Goal: Check status: Check status

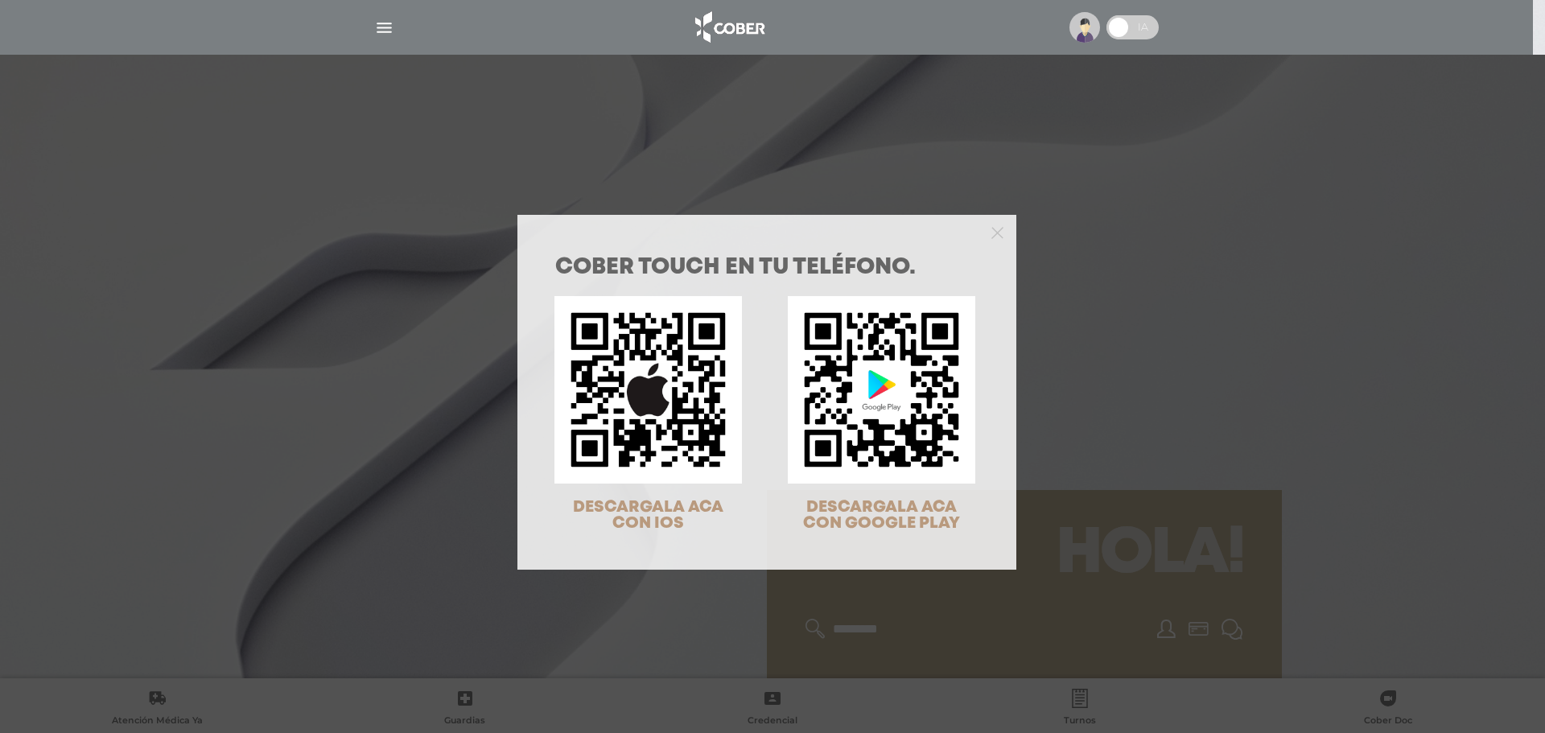
click at [1134, 249] on div "COBER TOUCH en tu teléfono. DESCARGALA ACA CON IOS DESCARGALA ACA CON GOOGLE PL…" at bounding box center [772, 366] width 1545 height 733
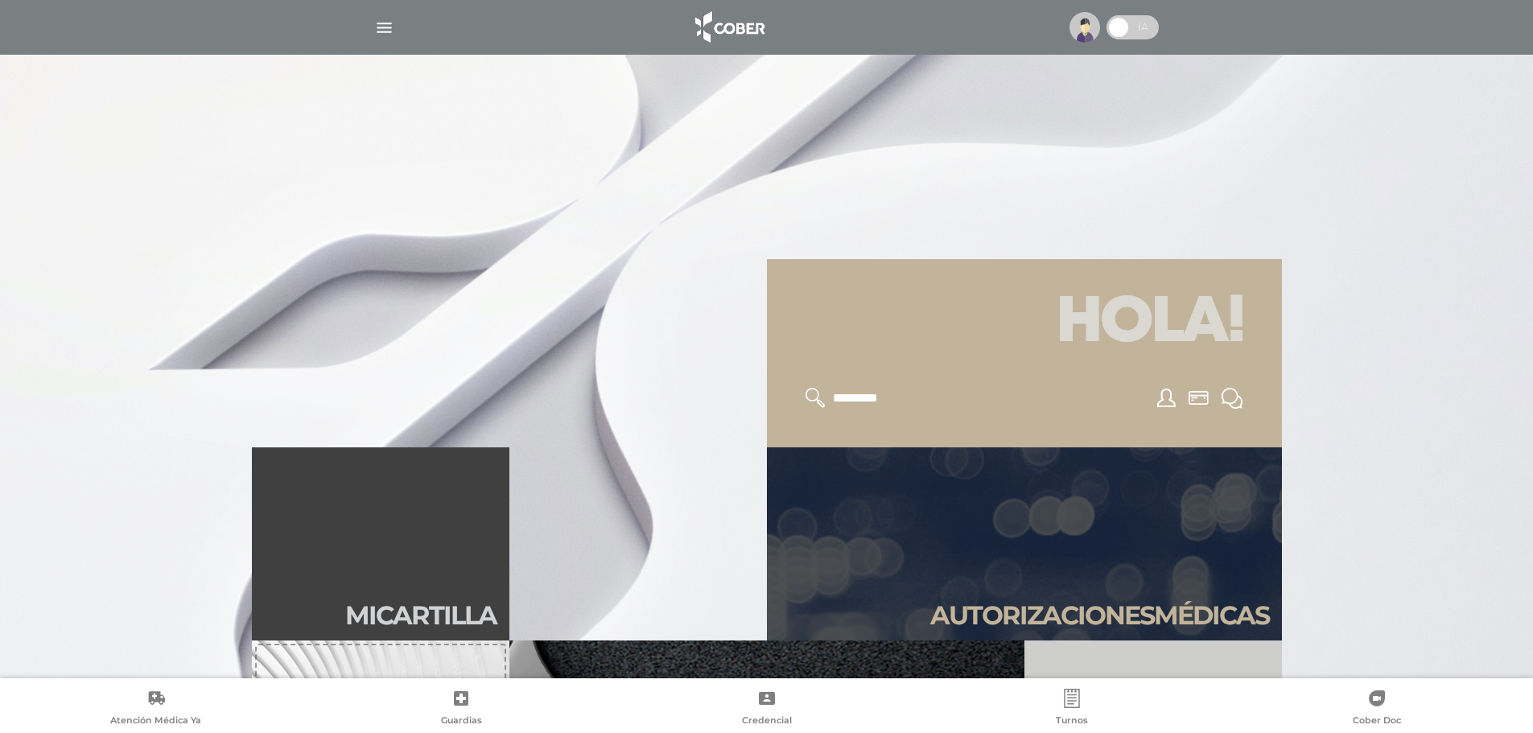
scroll to position [483, 0]
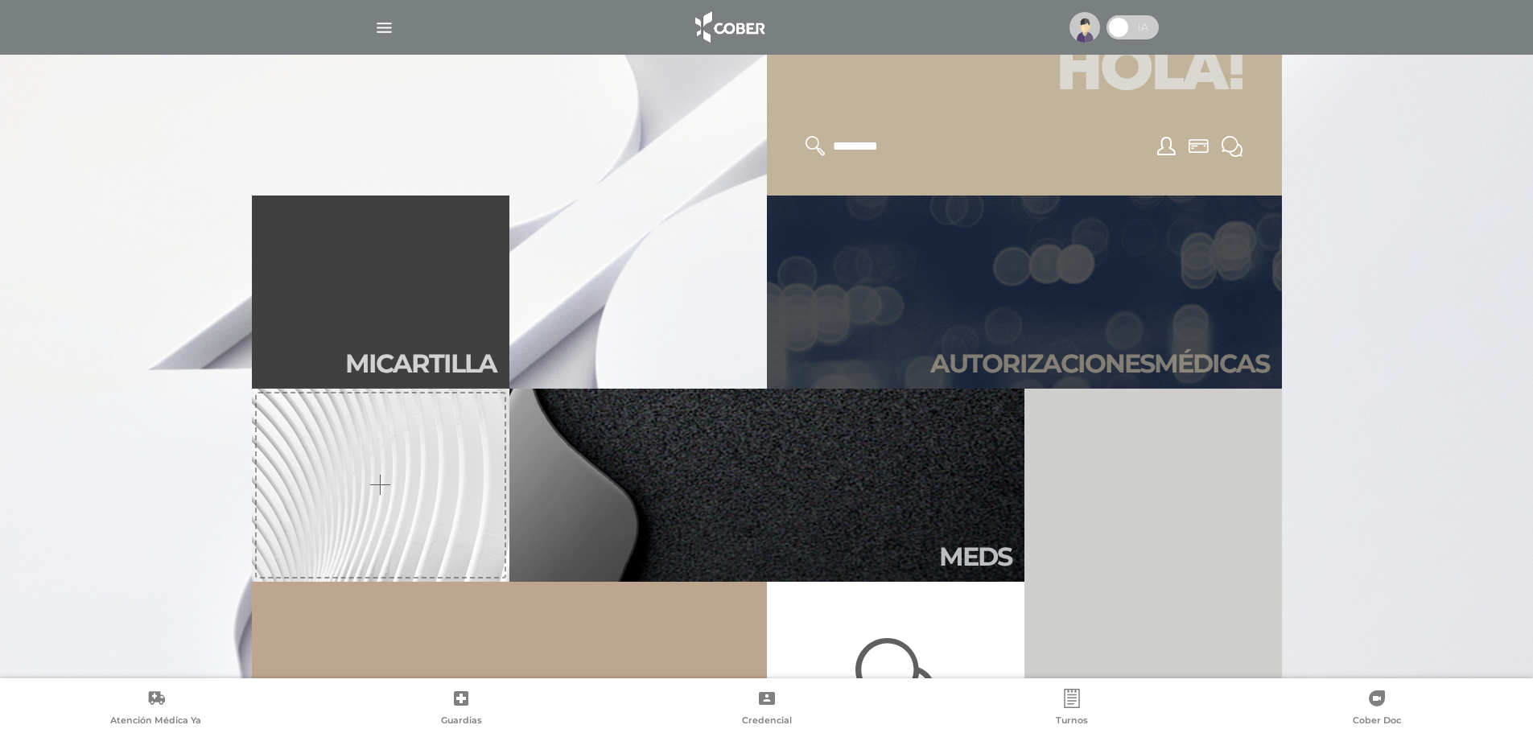
click at [1047, 317] on link "Autori zaciones médicas" at bounding box center [1024, 291] width 515 height 193
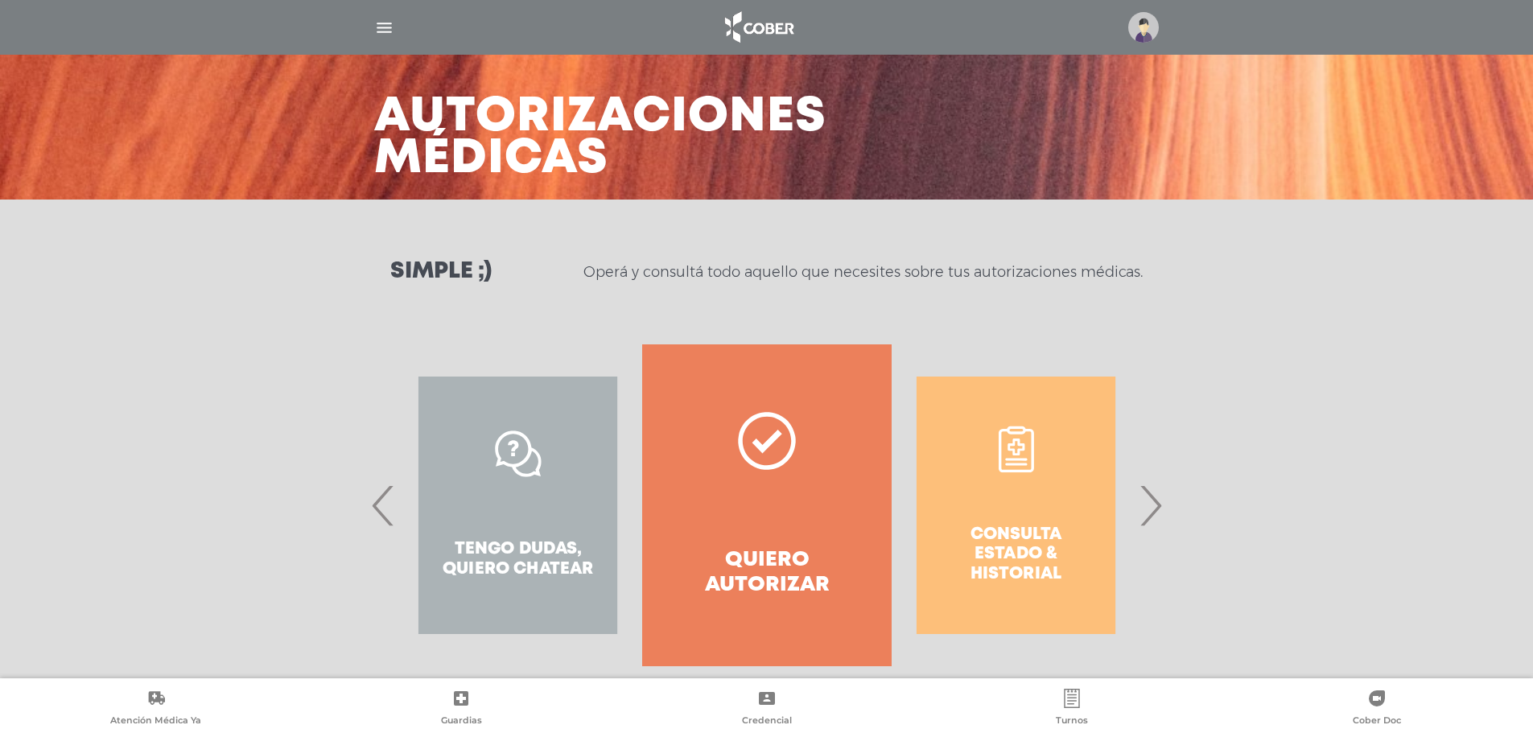
scroll to position [75, 0]
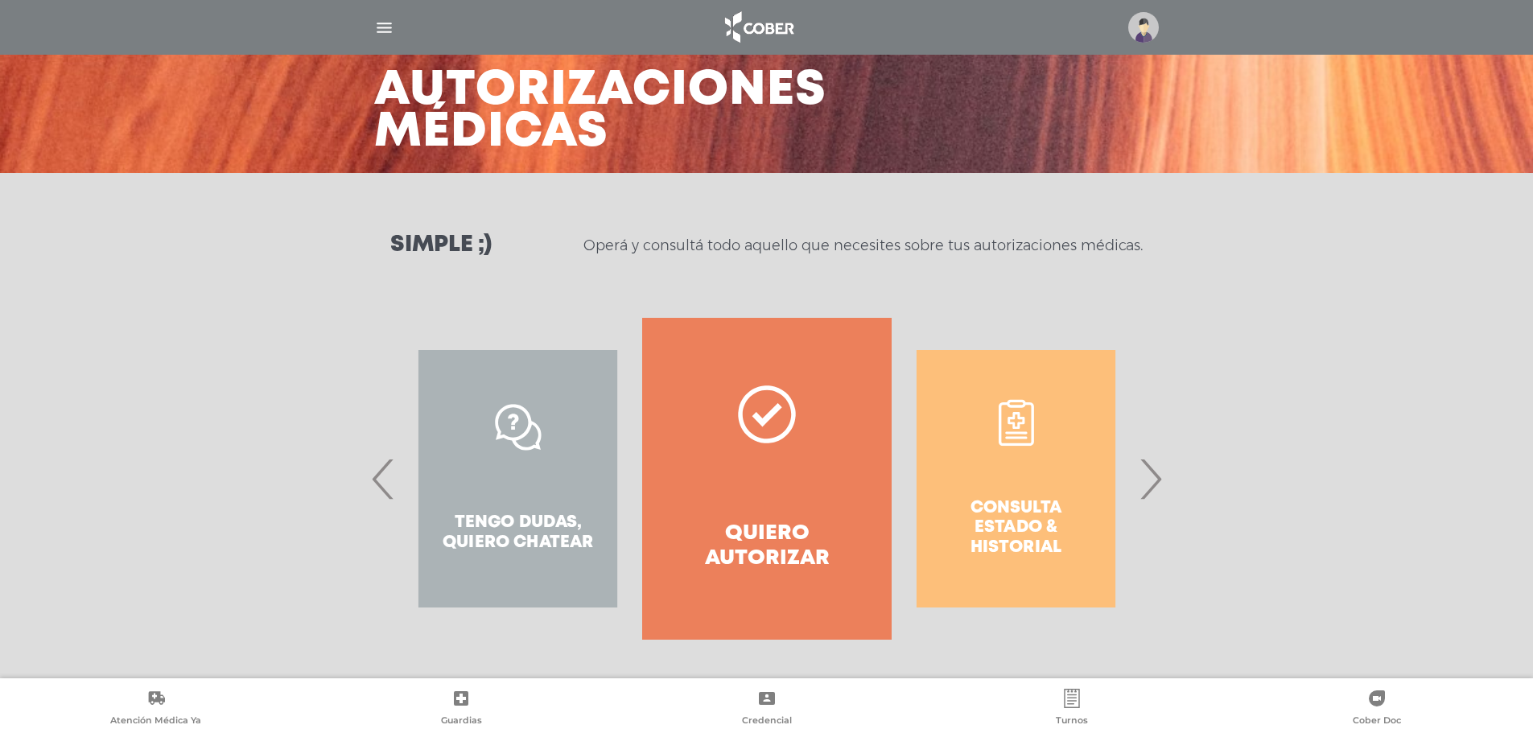
drag, startPoint x: 1130, startPoint y: 480, endPoint x: 1169, endPoint y: 483, distance: 39.5
click at [1169, 483] on div "Consulta estado & historial Prácticas de autorización automática Tengo dudas, q…" at bounding box center [767, 479] width 824 height 322
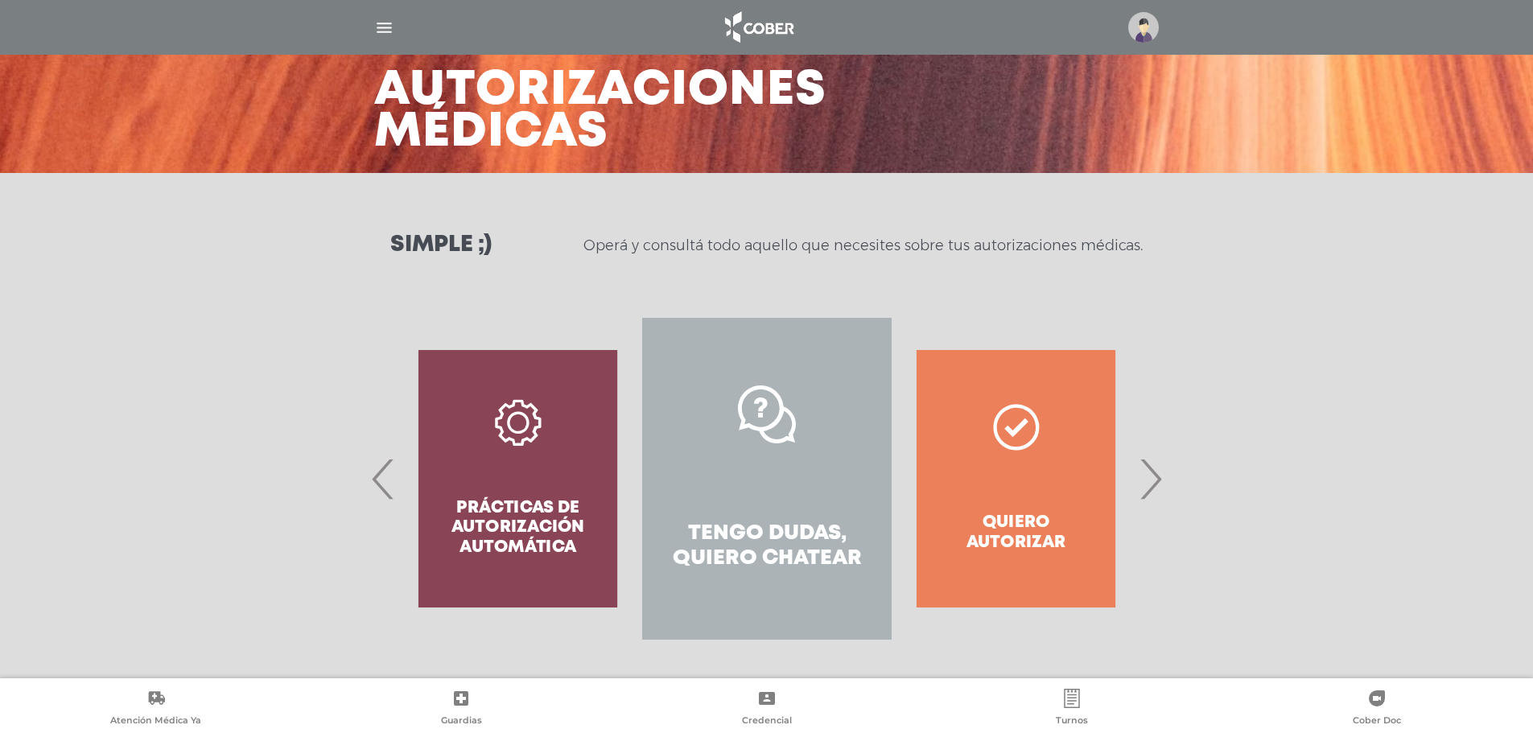
click at [1169, 483] on div "Consulta estado & historial Prácticas de autorización automática Tengo dudas, q…" at bounding box center [767, 479] width 824 height 322
click at [1161, 484] on span "›" at bounding box center [1149, 478] width 31 height 87
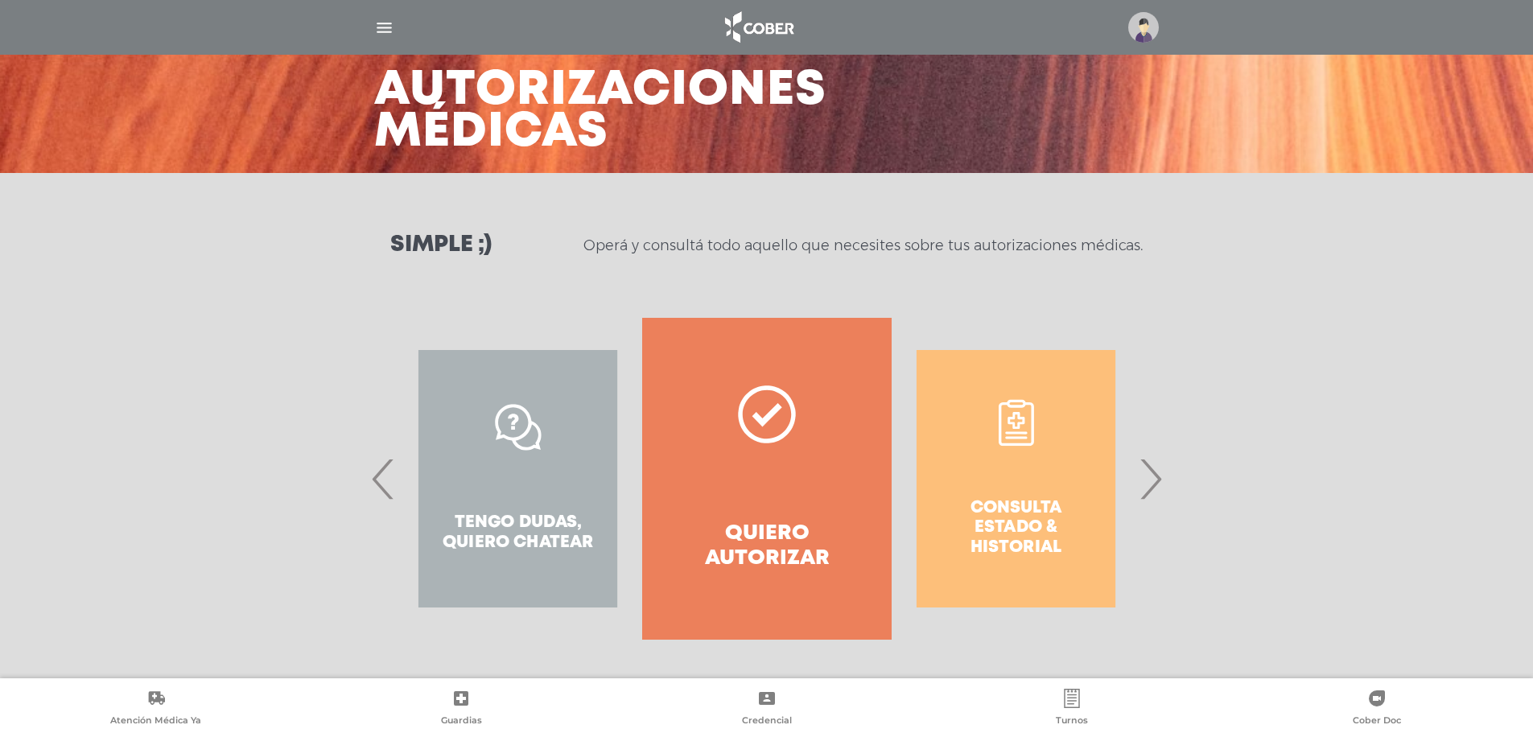
click at [1154, 484] on span "›" at bounding box center [1149, 478] width 31 height 87
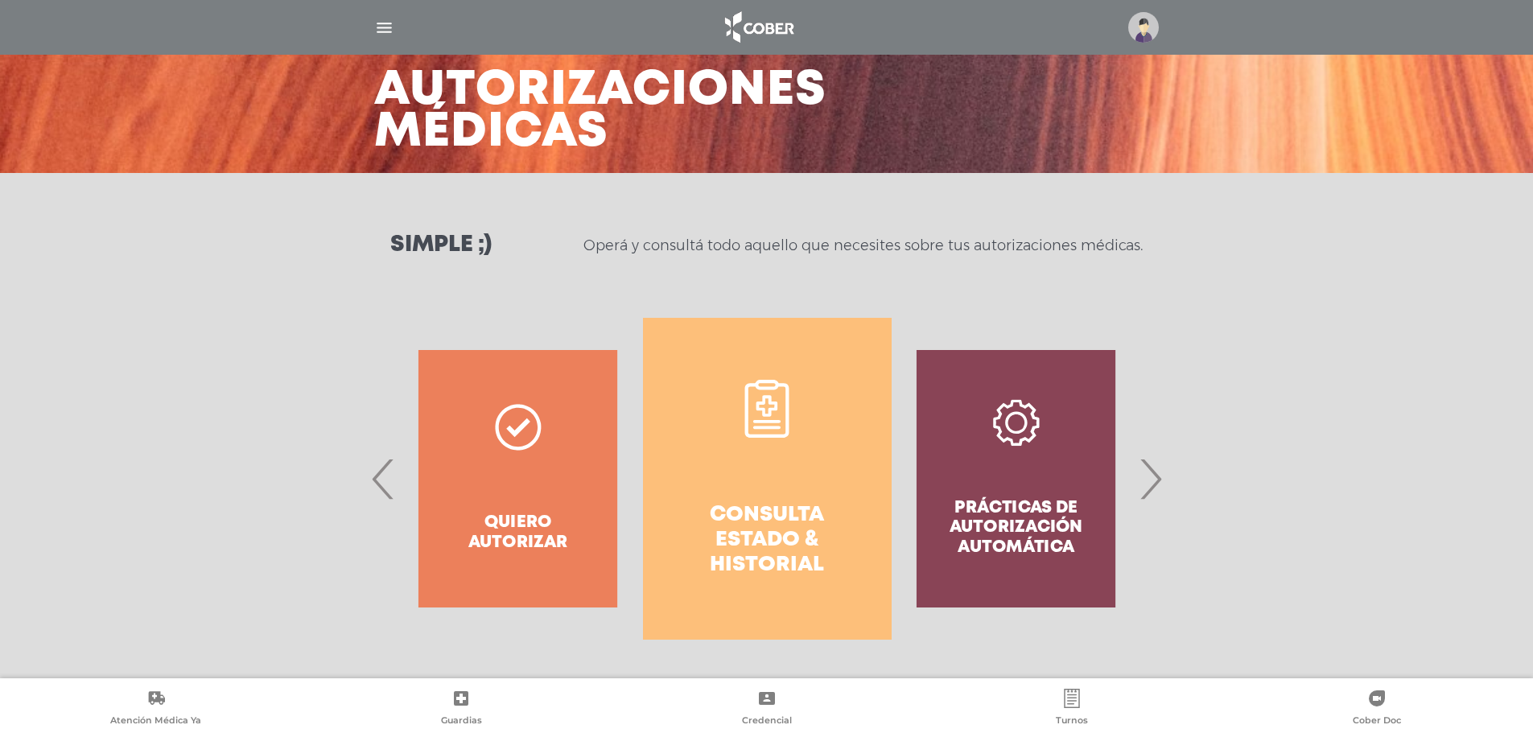
click at [792, 503] on h4 "Consulta estado & historial" at bounding box center [767, 541] width 191 height 76
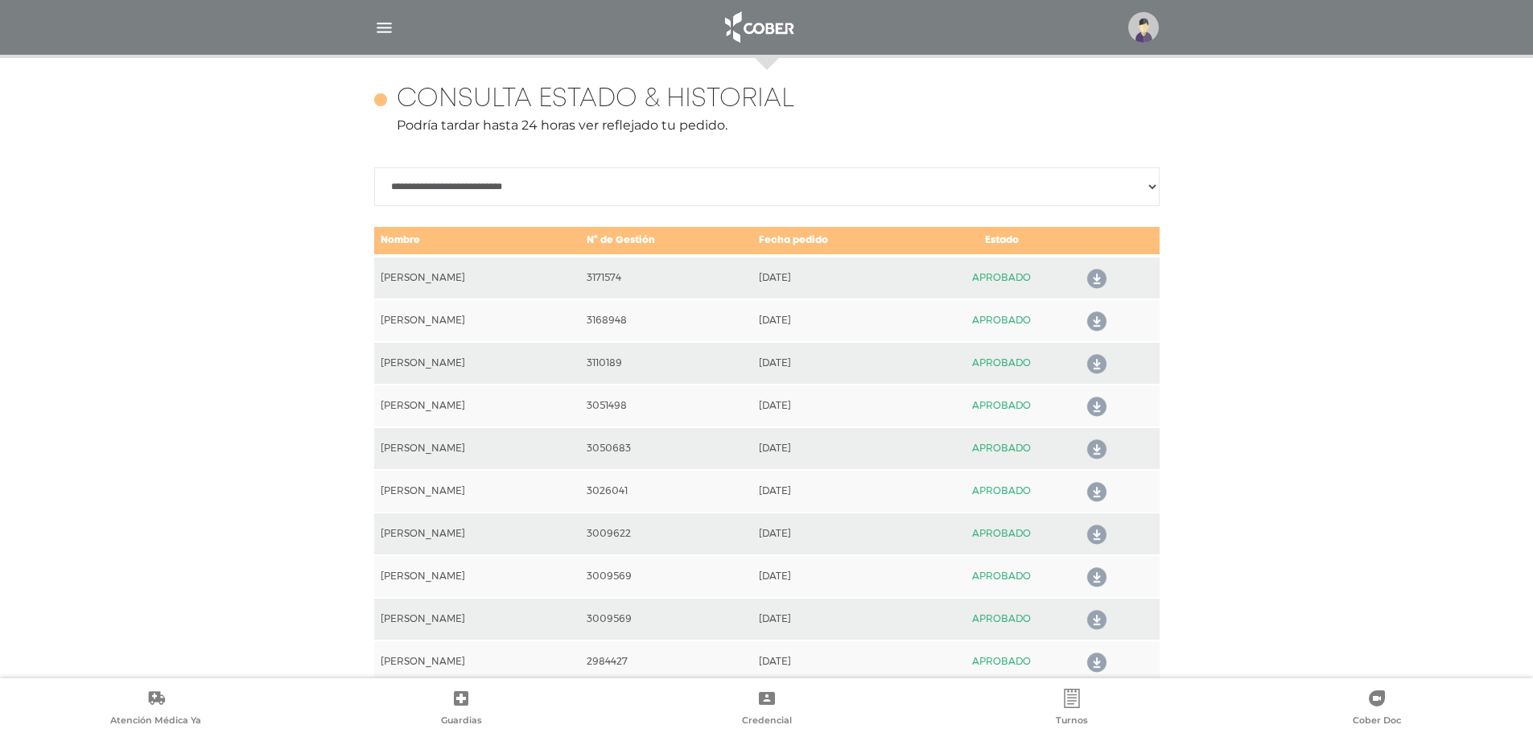
scroll to position [714, 0]
